Goal: Task Accomplishment & Management: Manage account settings

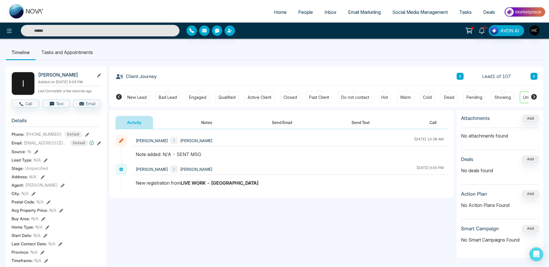
scroll to position [0, 20]
click at [534, 75] on icon at bounding box center [533, 75] width 3 height 3
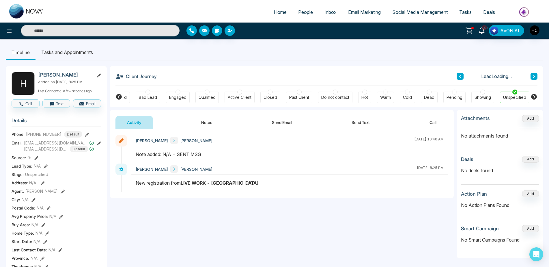
click at [459, 74] on button at bounding box center [460, 76] width 7 height 7
click at [208, 124] on button "Notes" at bounding box center [207, 122] width 34 height 13
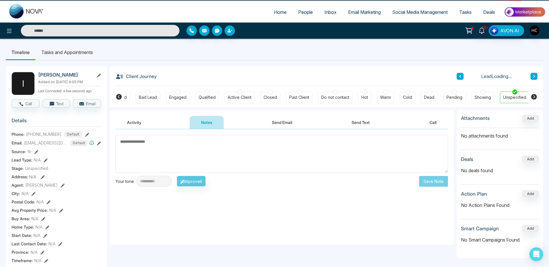
click at [189, 151] on textarea at bounding box center [281, 154] width 332 height 38
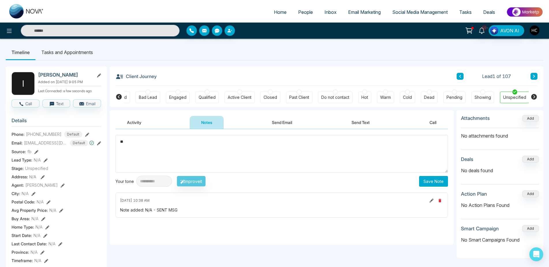
type textarea "*"
type textarea "*********"
click at [435, 181] on button "Save Note" at bounding box center [433, 181] width 29 height 11
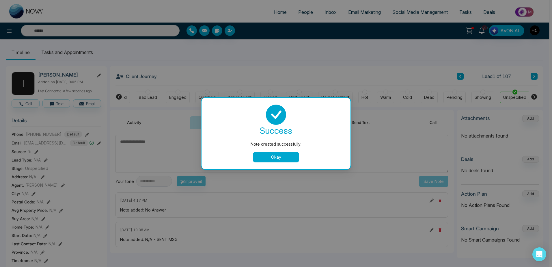
click at [273, 151] on div "success Note created successfully. Okay" at bounding box center [275, 133] width 135 height 58
click at [278, 154] on button "Okay" at bounding box center [276, 157] width 46 height 10
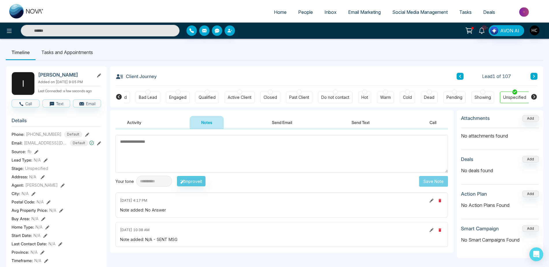
scroll to position [0, 17]
click at [534, 74] on button at bounding box center [533, 76] width 7 height 7
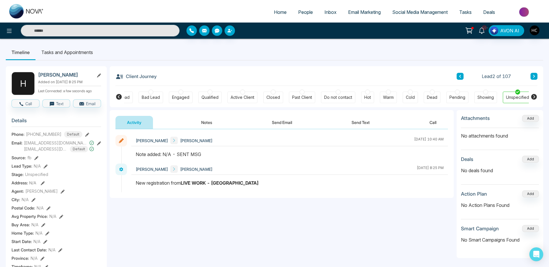
click at [206, 127] on button "Notes" at bounding box center [207, 122] width 34 height 13
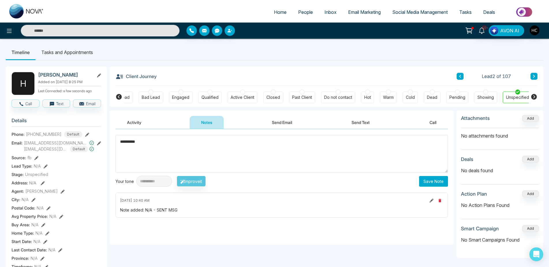
type textarea "*********"
click at [440, 179] on button "Save Note" at bounding box center [433, 181] width 29 height 11
click at [536, 72] on div "Client Journey Lead 2 of 107" at bounding box center [326, 76] width 422 height 20
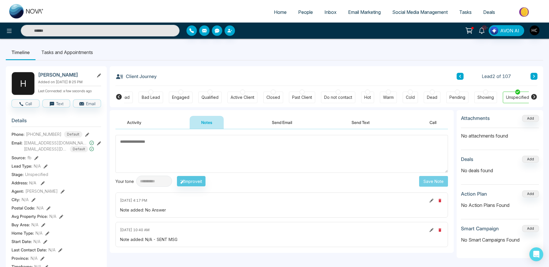
click at [536, 74] on button at bounding box center [533, 76] width 7 height 7
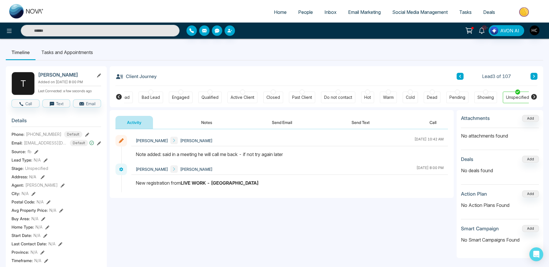
drag, startPoint x: 536, startPoint y: 70, endPoint x: 484, endPoint y: 58, distance: 54.0
click at [484, 58] on ul "Timeline Tasks and Appointments" at bounding box center [274, 52] width 537 height 16
click at [204, 124] on button "Notes" at bounding box center [207, 122] width 34 height 13
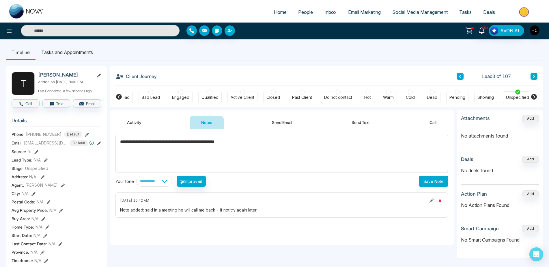
type textarea "**********"
click at [428, 182] on button "Save Note" at bounding box center [433, 181] width 29 height 11
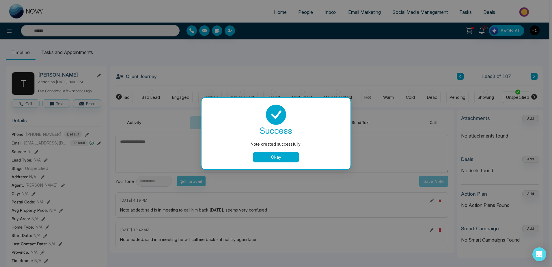
click at [290, 160] on button "Okay" at bounding box center [276, 157] width 46 height 10
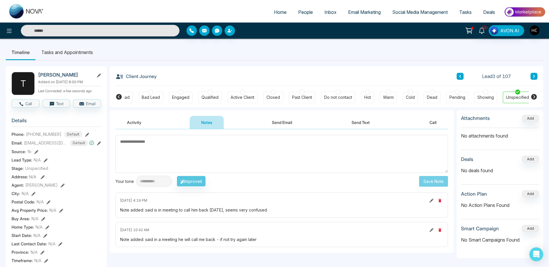
click at [534, 76] on icon at bounding box center [534, 76] width 2 height 3
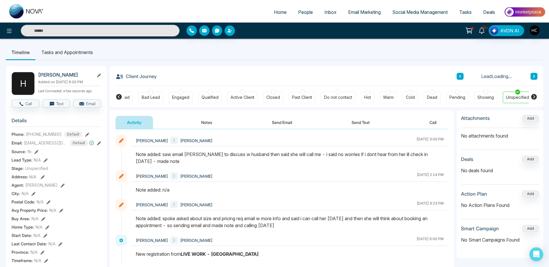
click at [530, 77] on button at bounding box center [533, 76] width 7 height 7
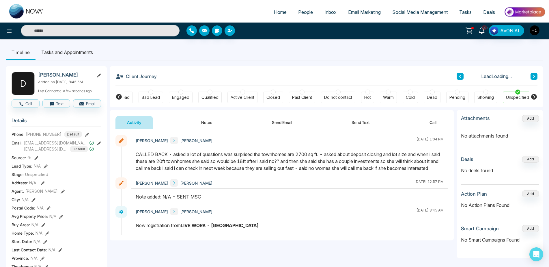
click at [529, 77] on div "Lead Loading..." at bounding box center [497, 76] width 81 height 7
click at [532, 75] on icon at bounding box center [533, 75] width 3 height 3
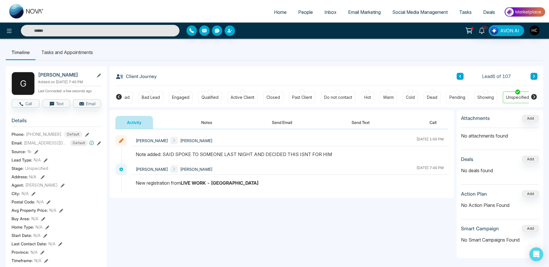
click at [531, 75] on button at bounding box center [533, 76] width 7 height 7
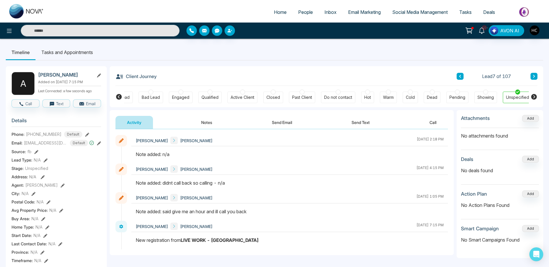
click at [438, 124] on button "Call" at bounding box center [433, 122] width 30 height 13
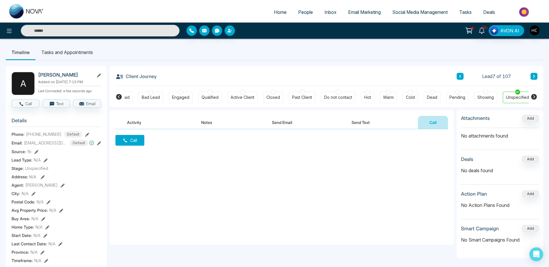
click at [125, 142] on icon at bounding box center [125, 140] width 5 height 5
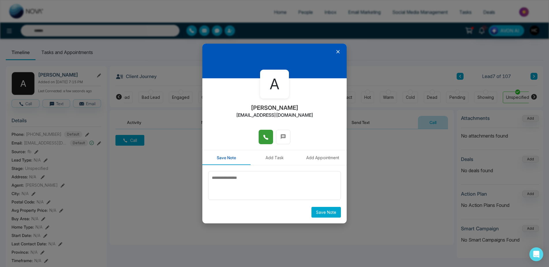
click at [263, 136] on icon at bounding box center [266, 137] width 6 height 6
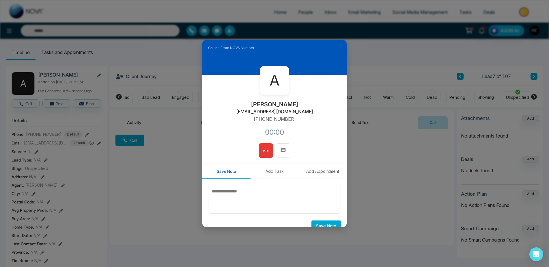
click at [263, 148] on icon at bounding box center [266, 151] width 6 height 6
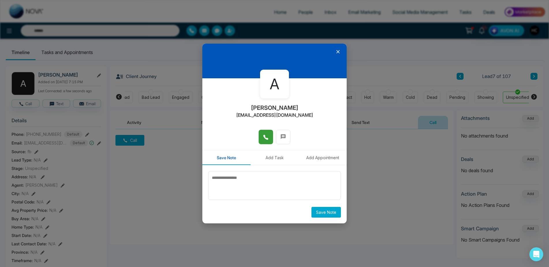
click at [337, 50] on icon at bounding box center [338, 52] width 6 height 6
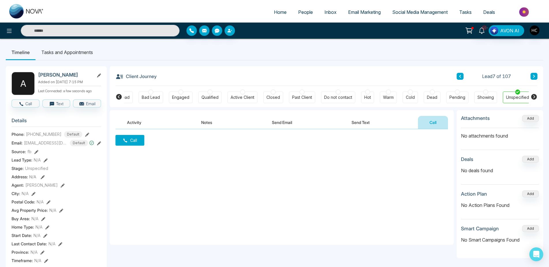
click at [264, 166] on div "Call" at bounding box center [282, 186] width 344 height 115
click at [137, 121] on button "Activity" at bounding box center [134, 122] width 38 height 13
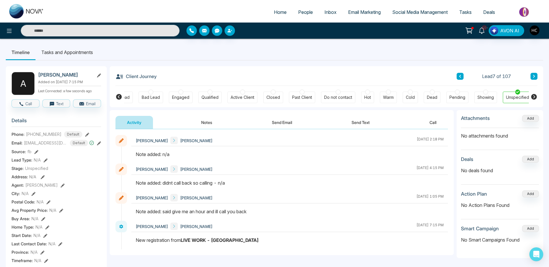
click at [530, 76] on button at bounding box center [533, 76] width 7 height 7
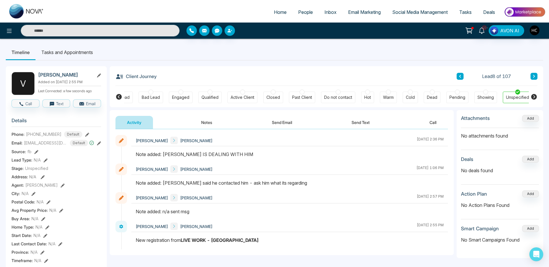
click at [459, 75] on icon at bounding box center [460, 75] width 3 height 3
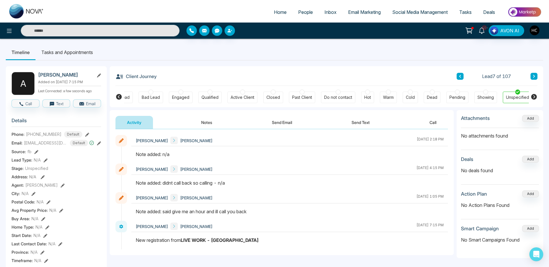
click at [215, 117] on button "Notes" at bounding box center [207, 122] width 34 height 13
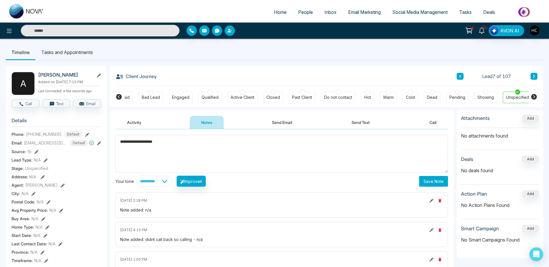
type textarea "**********"
click at [427, 179] on button "Save Note" at bounding box center [433, 181] width 29 height 11
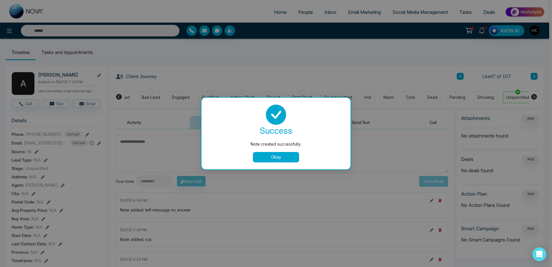
click at [289, 154] on button "Okay" at bounding box center [276, 157] width 46 height 10
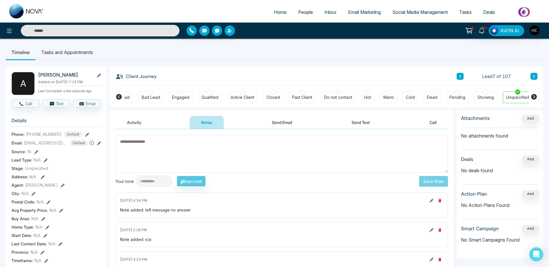
click at [532, 76] on icon at bounding box center [533, 75] width 3 height 3
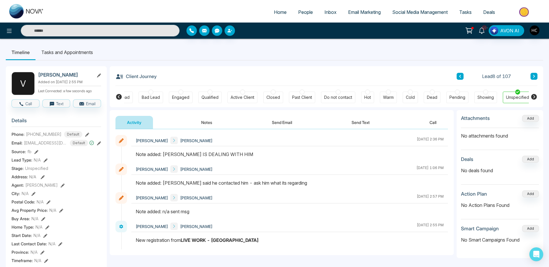
click at [532, 76] on icon at bounding box center [533, 75] width 3 height 3
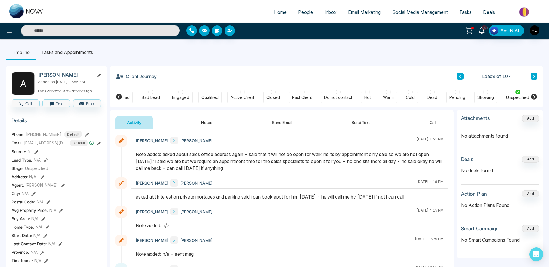
click at [532, 76] on icon at bounding box center [533, 75] width 3 height 3
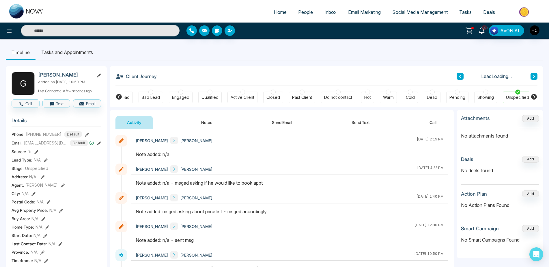
click at [461, 78] on button at bounding box center [460, 76] width 7 height 7
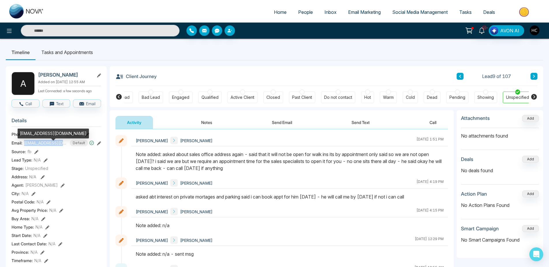
drag, startPoint x: 24, startPoint y: 147, endPoint x: 65, endPoint y: 147, distance: 40.7
click at [65, 146] on span "[EMAIL_ADDRESS][DOMAIN_NAME]" at bounding box center [45, 143] width 43 height 6
click at [531, 76] on button at bounding box center [533, 76] width 7 height 7
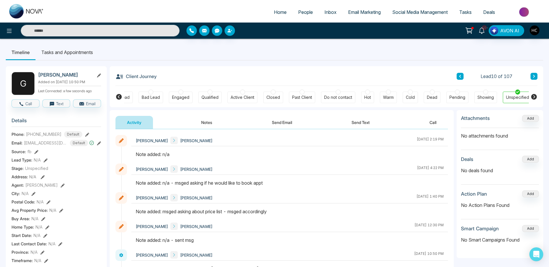
click at [532, 76] on button at bounding box center [533, 76] width 7 height 7
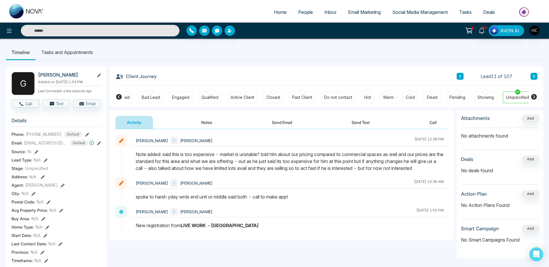
click at [530, 76] on div "Lead 11 of 107" at bounding box center [497, 76] width 81 height 7
click at [533, 76] on icon at bounding box center [533, 75] width 3 height 3
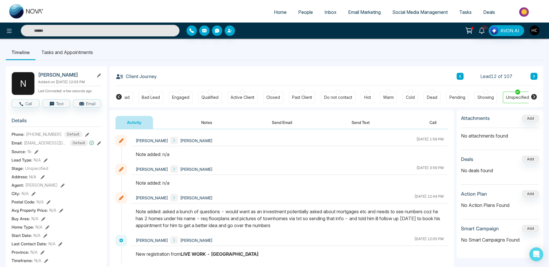
click at [219, 121] on button "Notes" at bounding box center [207, 122] width 34 height 13
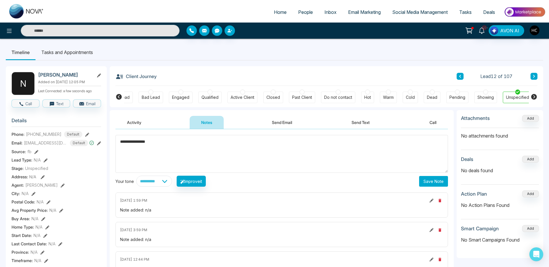
type textarea "**********"
click at [425, 182] on button "Save Note" at bounding box center [433, 181] width 29 height 11
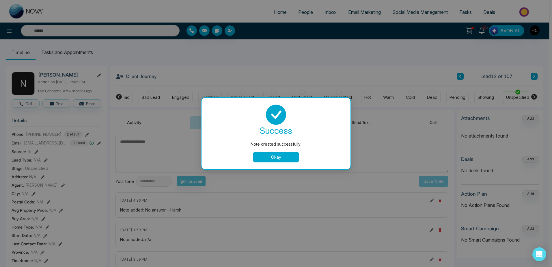
click at [287, 162] on div "success Note created successfully. Okay" at bounding box center [275, 134] width 149 height 72
click at [287, 158] on button "Okay" at bounding box center [276, 157] width 46 height 10
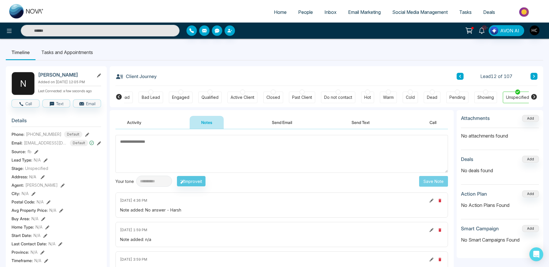
click at [536, 76] on button at bounding box center [533, 76] width 7 height 7
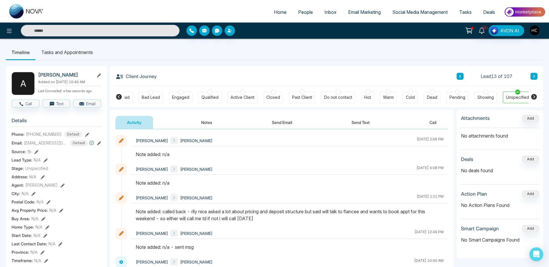
click at [202, 118] on button "Notes" at bounding box center [207, 122] width 34 height 13
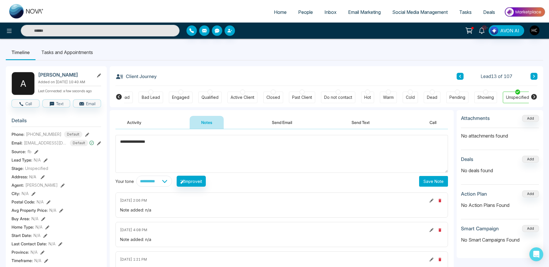
type textarea "**********"
click at [426, 179] on button "Save Note" at bounding box center [433, 181] width 29 height 11
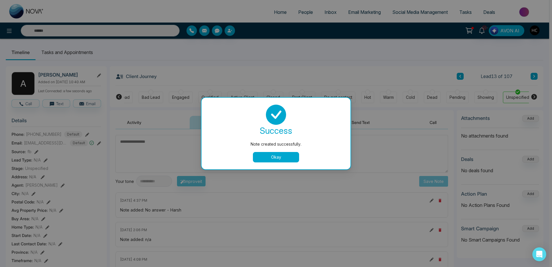
click at [284, 155] on button "Okay" at bounding box center [276, 157] width 46 height 10
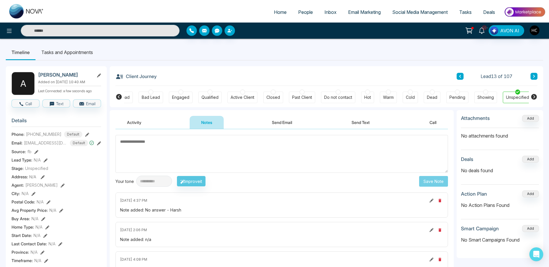
click at [536, 76] on button at bounding box center [533, 76] width 7 height 7
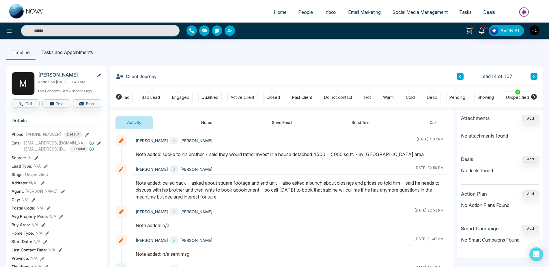
click at [533, 77] on icon at bounding box center [533, 75] width 3 height 3
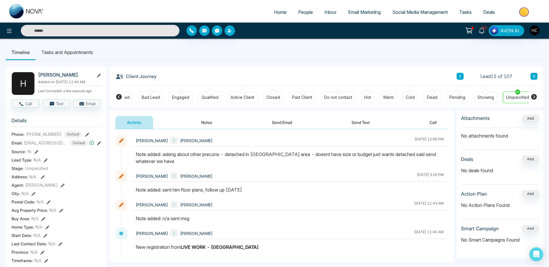
click at [533, 77] on icon at bounding box center [533, 75] width 3 height 3
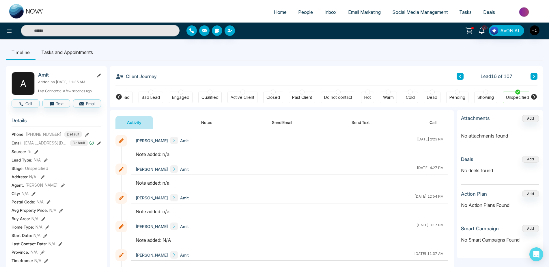
click at [202, 119] on button "Notes" at bounding box center [207, 122] width 34 height 13
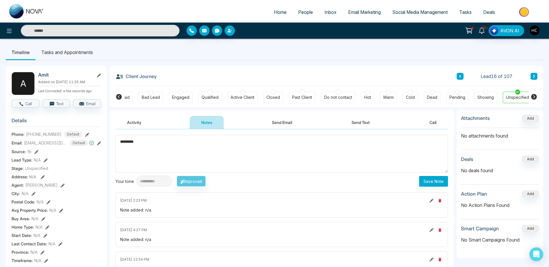
type textarea "*********"
click at [424, 183] on button "Save Note" at bounding box center [433, 181] width 29 height 11
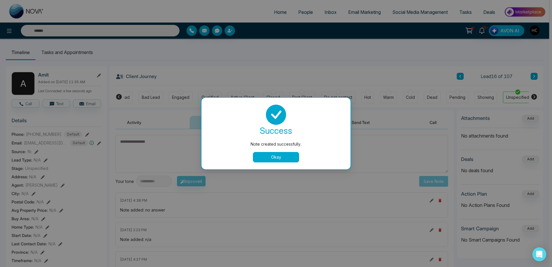
click at [261, 160] on button "Okay" at bounding box center [276, 157] width 46 height 10
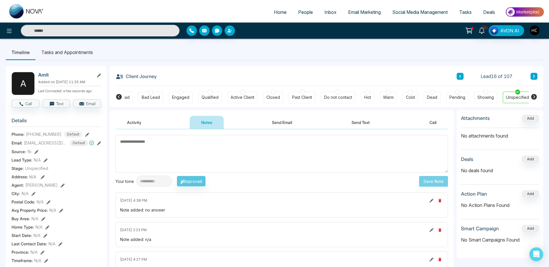
click at [534, 77] on button at bounding box center [533, 76] width 7 height 7
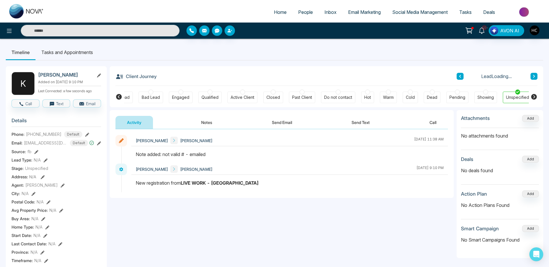
click at [533, 78] on icon at bounding box center [533, 75] width 3 height 3
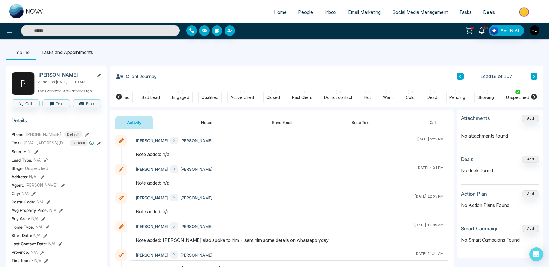
click at [533, 78] on icon at bounding box center [533, 75] width 3 height 3
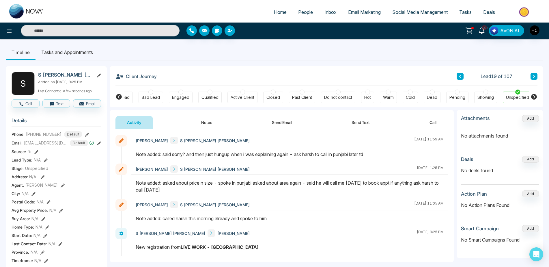
click at [457, 78] on button at bounding box center [460, 76] width 7 height 7
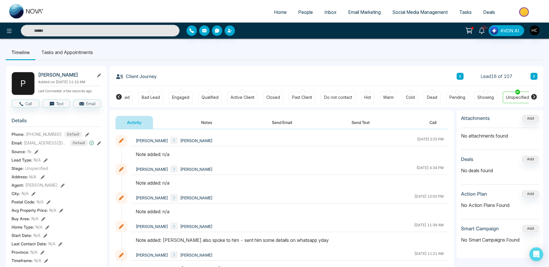
click at [460, 75] on icon at bounding box center [460, 75] width 3 height 3
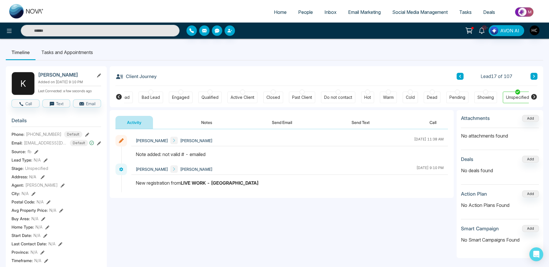
click at [306, 13] on span "People" at bounding box center [305, 12] width 15 height 6
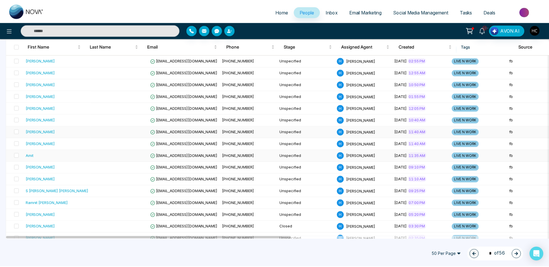
scroll to position [115, 0]
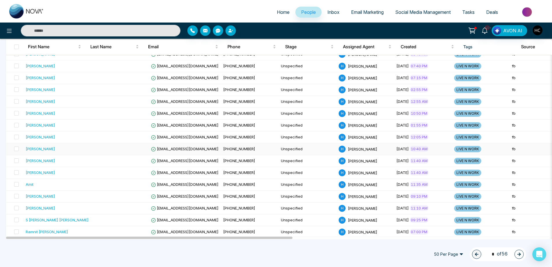
click at [261, 150] on td "[PHONE_NUMBER]" at bounding box center [250, 149] width 58 height 12
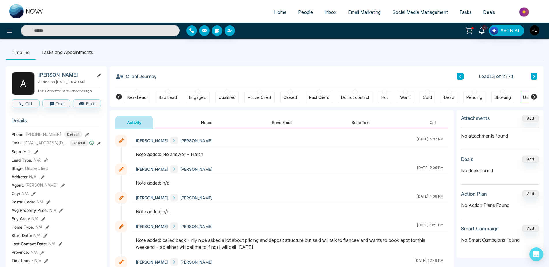
click at [196, 124] on button "Notes" at bounding box center [207, 122] width 34 height 13
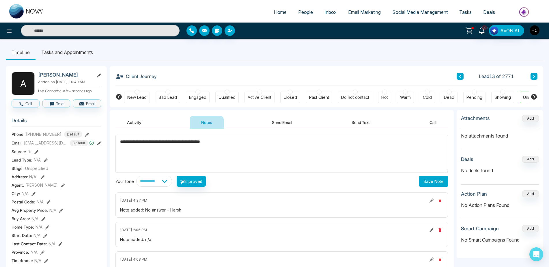
type textarea "**********"
click at [429, 183] on button "Save Note" at bounding box center [433, 181] width 29 height 11
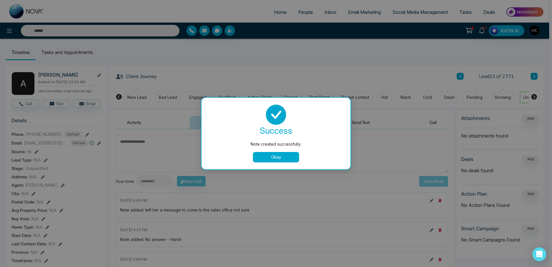
drag, startPoint x: 286, startPoint y: 160, endPoint x: 289, endPoint y: 158, distance: 4.3
click at [287, 159] on button "Okay" at bounding box center [276, 157] width 46 height 10
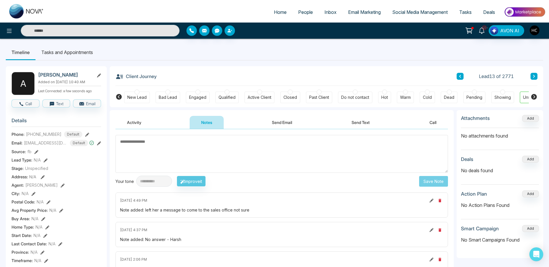
click at [459, 74] on button at bounding box center [460, 76] width 7 height 7
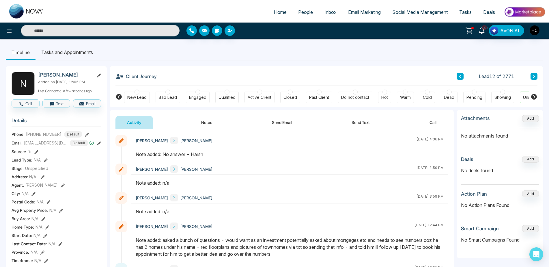
click at [536, 77] on button at bounding box center [533, 76] width 7 height 7
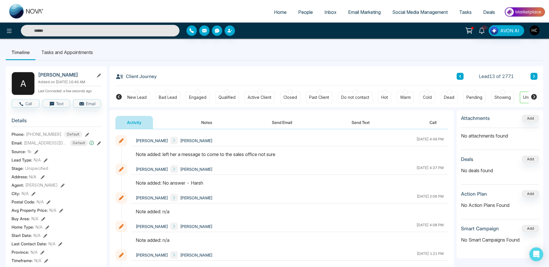
click at [536, 77] on button at bounding box center [533, 76] width 7 height 7
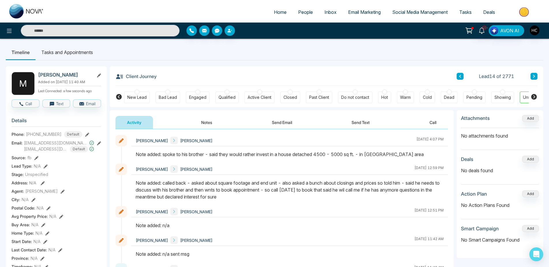
click at [536, 77] on button at bounding box center [533, 76] width 7 height 7
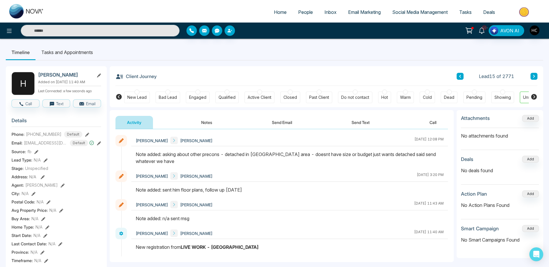
click at [536, 77] on button at bounding box center [533, 76] width 7 height 7
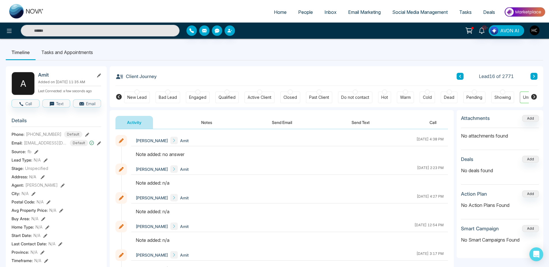
click at [536, 77] on button at bounding box center [533, 76] width 7 height 7
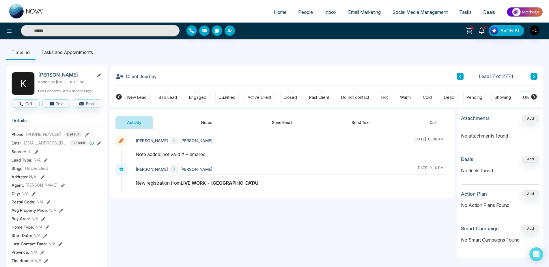
click at [536, 77] on button at bounding box center [533, 76] width 7 height 7
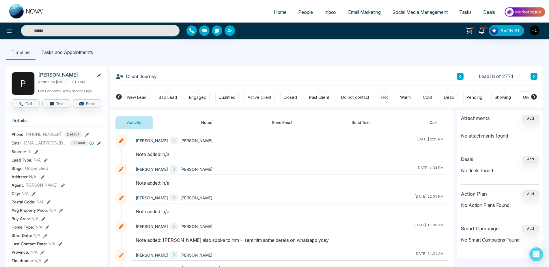
click at [536, 77] on button at bounding box center [533, 76] width 7 height 7
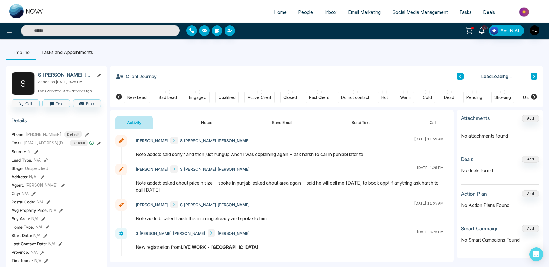
click at [536, 77] on button at bounding box center [533, 76] width 7 height 7
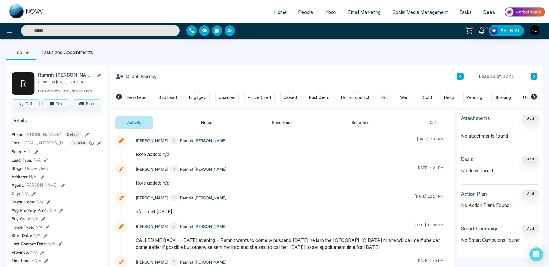
click at [463, 78] on button at bounding box center [460, 76] width 7 height 7
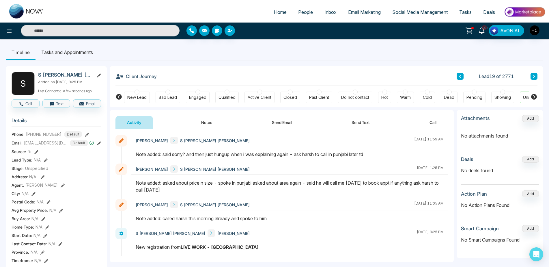
drag, startPoint x: 224, startPoint y: 130, endPoint x: 207, endPoint y: 123, distance: 18.8
click at [207, 123] on button "Notes" at bounding box center [207, 122] width 34 height 13
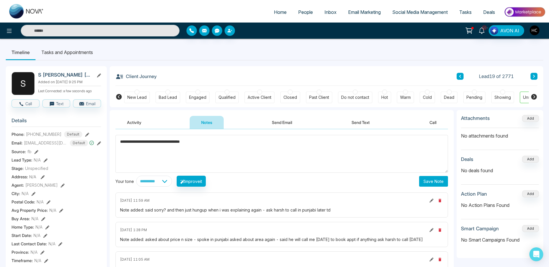
type textarea "**********"
click at [439, 185] on button "Save Note" at bounding box center [433, 181] width 29 height 11
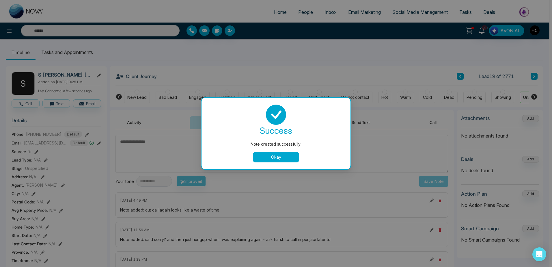
click at [277, 153] on button "Okay" at bounding box center [276, 157] width 46 height 10
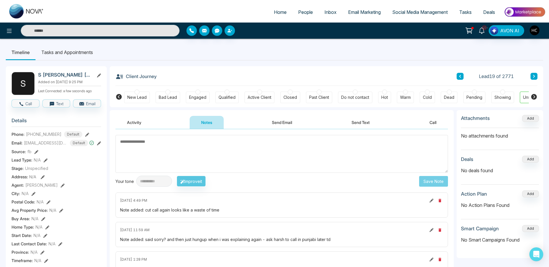
click at [535, 73] on button at bounding box center [533, 76] width 7 height 7
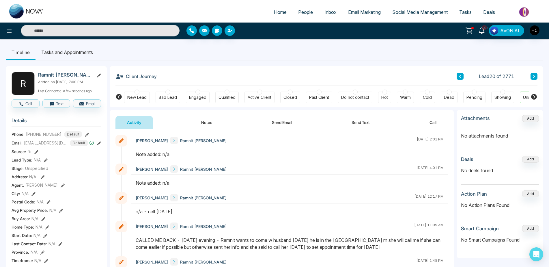
click at [534, 78] on icon at bounding box center [533, 75] width 3 height 3
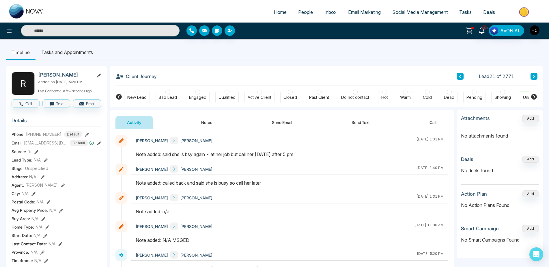
click at [536, 78] on button at bounding box center [533, 76] width 7 height 7
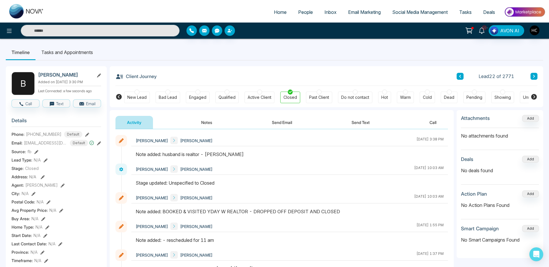
click at [536, 78] on button at bounding box center [533, 76] width 7 height 7
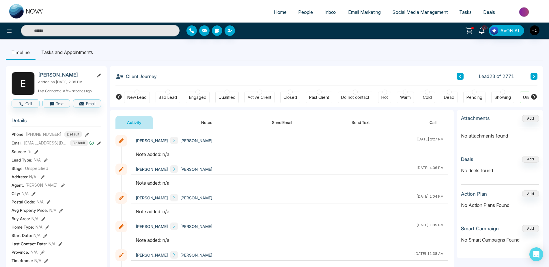
click at [536, 78] on button at bounding box center [533, 76] width 7 height 7
click at [205, 120] on button "Notes" at bounding box center [207, 122] width 34 height 13
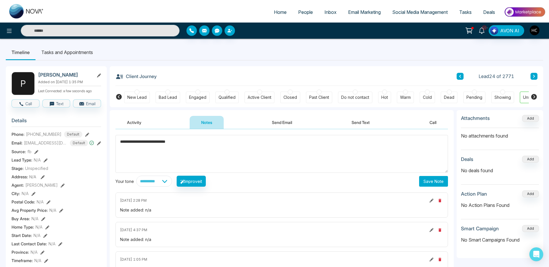
type textarea "**********"
click at [423, 185] on button "Save Note" at bounding box center [433, 181] width 29 height 11
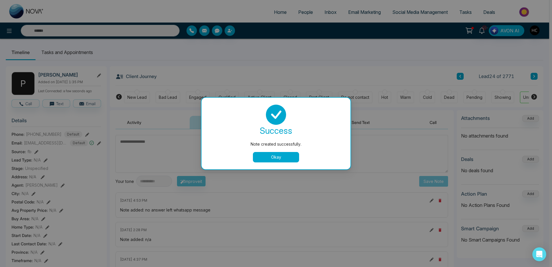
click at [299, 162] on div "Okay" at bounding box center [275, 157] width 135 height 10
click at [275, 154] on button "Okay" at bounding box center [276, 157] width 46 height 10
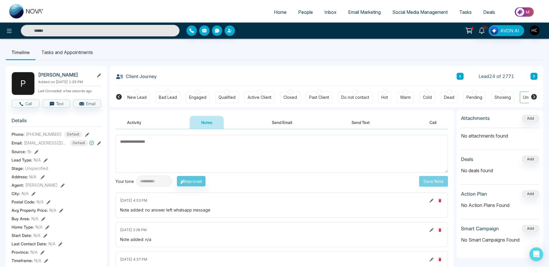
click at [536, 74] on button at bounding box center [533, 76] width 7 height 7
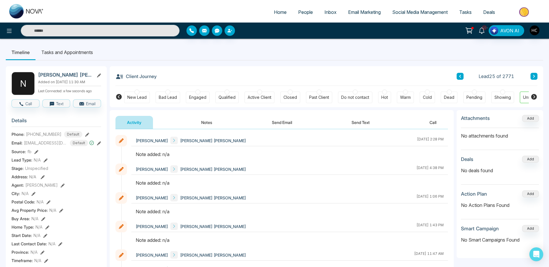
click at [532, 76] on button at bounding box center [533, 76] width 7 height 7
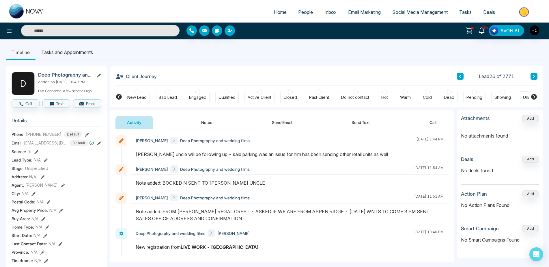
click at [536, 78] on button at bounding box center [533, 76] width 7 height 7
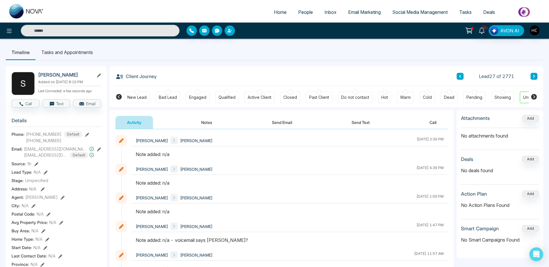
click at [536, 78] on button at bounding box center [533, 76] width 7 height 7
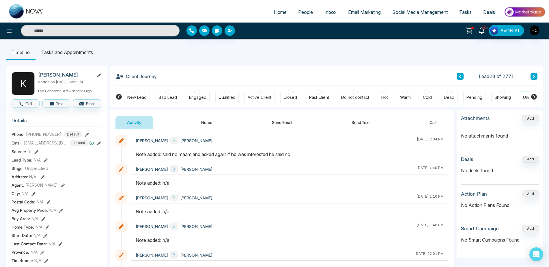
drag, startPoint x: 536, startPoint y: 78, endPoint x: 341, endPoint y: 167, distance: 214.5
drag, startPoint x: 343, startPoint y: 161, endPoint x: 350, endPoint y: 154, distance: 10.0
click at [350, 154] on div at bounding box center [289, 157] width 317 height 13
click at [537, 76] on button at bounding box center [533, 76] width 7 height 7
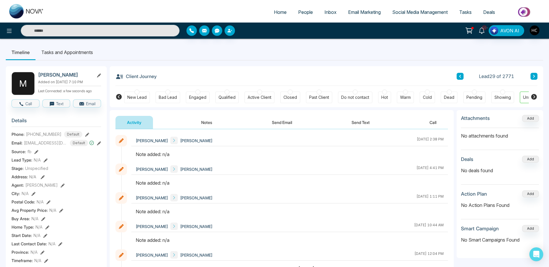
drag, startPoint x: 534, startPoint y: 76, endPoint x: 535, endPoint y: 73, distance: 3.8
click at [534, 76] on icon at bounding box center [533, 75] width 3 height 3
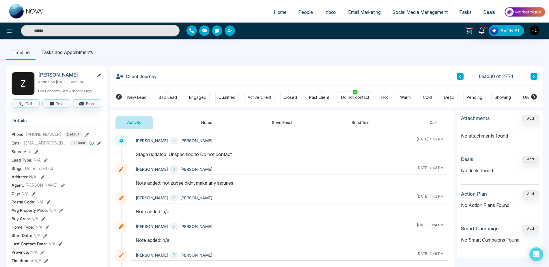
click at [533, 76] on icon at bounding box center [533, 75] width 3 height 3
click at [529, 72] on div "Client Journey Lead 31 of 2771" at bounding box center [326, 76] width 422 height 20
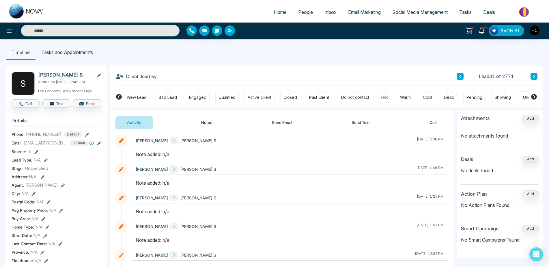
click at [532, 77] on button at bounding box center [533, 76] width 7 height 7
click at [530, 77] on div "Lead 32 of 2771" at bounding box center [497, 76] width 81 height 7
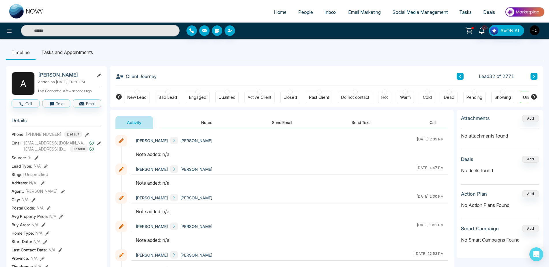
click at [534, 76] on icon at bounding box center [533, 75] width 3 height 3
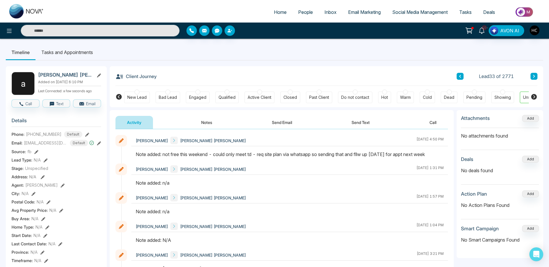
click at [536, 76] on button at bounding box center [533, 76] width 7 height 7
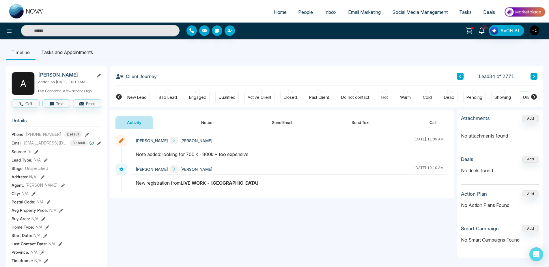
click at [536, 76] on button at bounding box center [533, 76] width 7 height 7
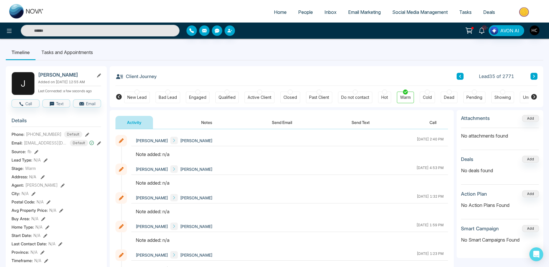
click at [536, 76] on button at bounding box center [533, 76] width 7 height 7
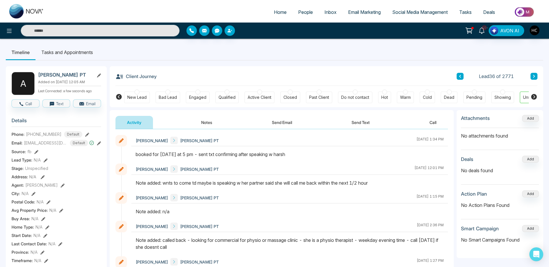
click at [537, 76] on button at bounding box center [533, 76] width 7 height 7
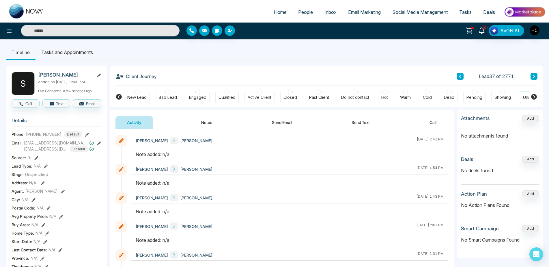
click at [537, 76] on button at bounding box center [533, 76] width 7 height 7
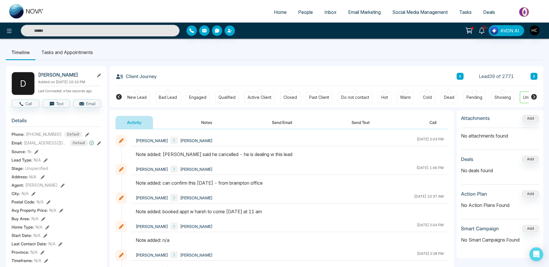
click at [537, 76] on button at bounding box center [533, 76] width 7 height 7
